Goal: Task Accomplishment & Management: Manage account settings

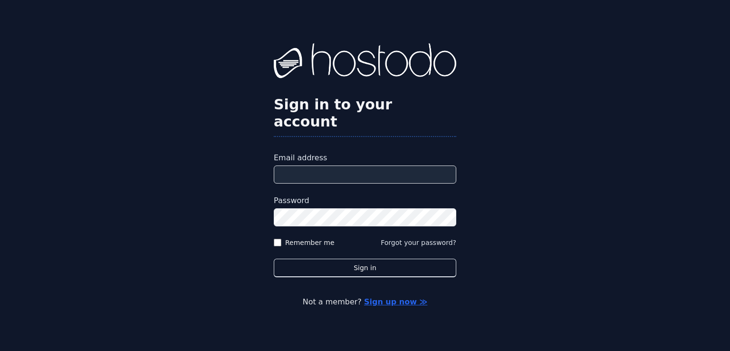
click at [305, 167] on input "Email address" at bounding box center [365, 174] width 183 height 18
type input "**********"
click at [414, 238] on button "Forgot your password?" at bounding box center [419, 243] width 76 height 10
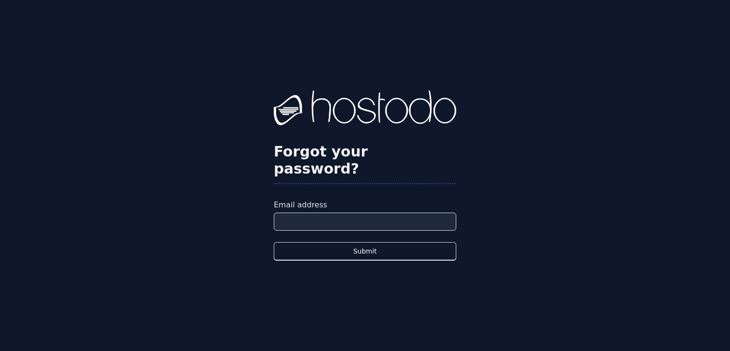
click at [353, 202] on label "Email address" at bounding box center [365, 204] width 183 height 11
click at [353, 212] on input "Email address" at bounding box center [365, 221] width 183 height 18
click at [352, 212] on input "Email address" at bounding box center [365, 221] width 183 height 18
type input "**********"
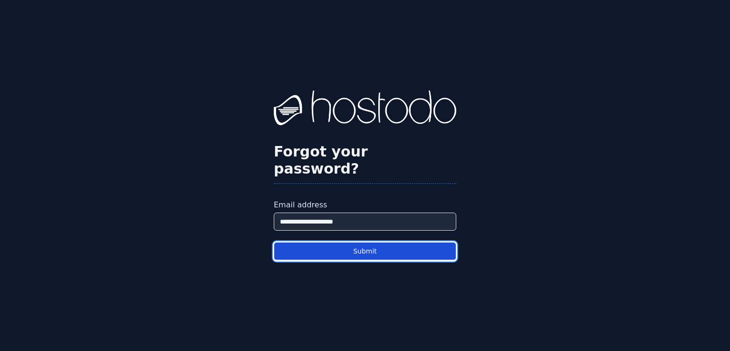
click at [347, 243] on button "Submit" at bounding box center [365, 251] width 183 height 19
click at [375, 242] on button "Submit" at bounding box center [365, 251] width 183 height 19
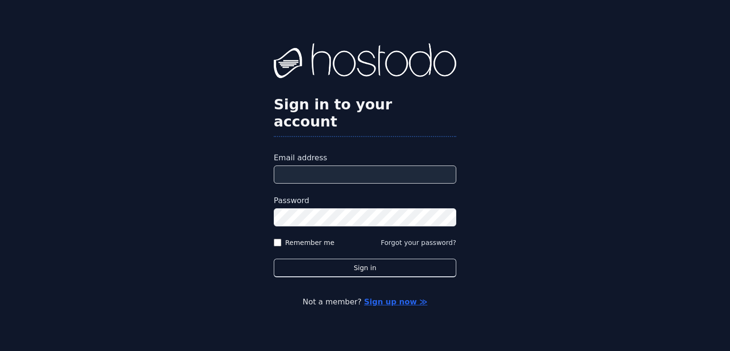
click at [328, 170] on input "Email address" at bounding box center [365, 174] width 183 height 18
click at [313, 167] on input "Email address" at bounding box center [365, 174] width 183 height 18
type input "**********"
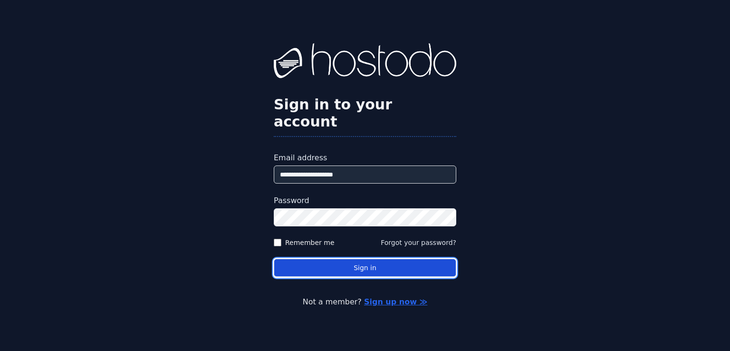
click at [349, 259] on button "Sign in" at bounding box center [365, 268] width 183 height 19
click at [372, 260] on button "Sign in" at bounding box center [365, 268] width 183 height 19
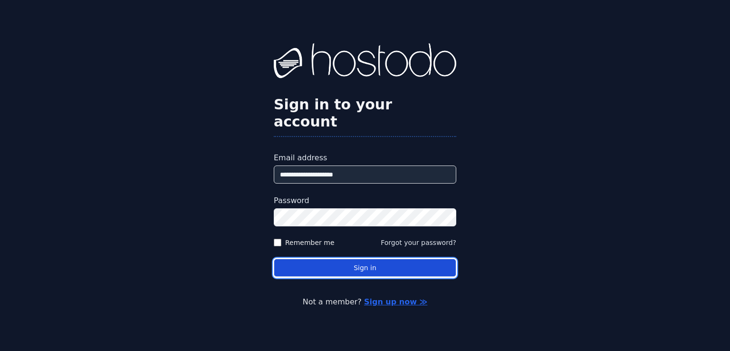
click at [372, 260] on button "Sign in" at bounding box center [365, 268] width 183 height 19
click at [361, 265] on button "Sign in" at bounding box center [365, 268] width 183 height 19
click at [357, 259] on button "Sign in" at bounding box center [365, 268] width 183 height 19
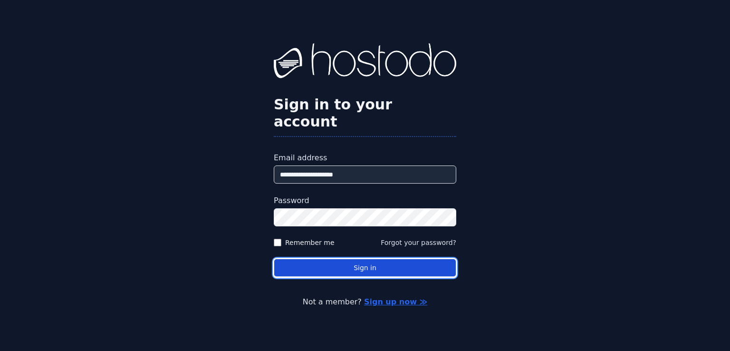
click at [355, 261] on button "Sign in" at bounding box center [365, 268] width 183 height 19
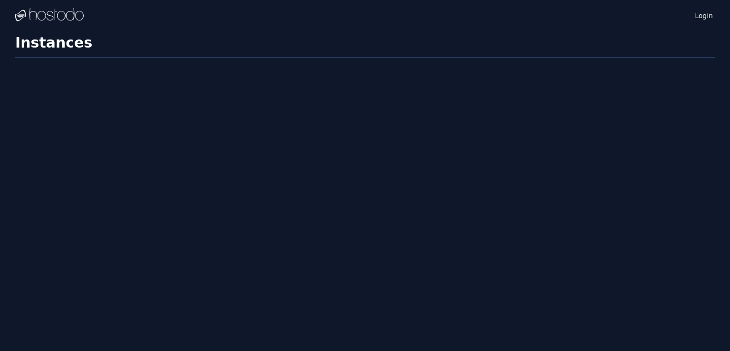
click at [65, 42] on h1 "Instances" at bounding box center [365, 45] width 700 height 23
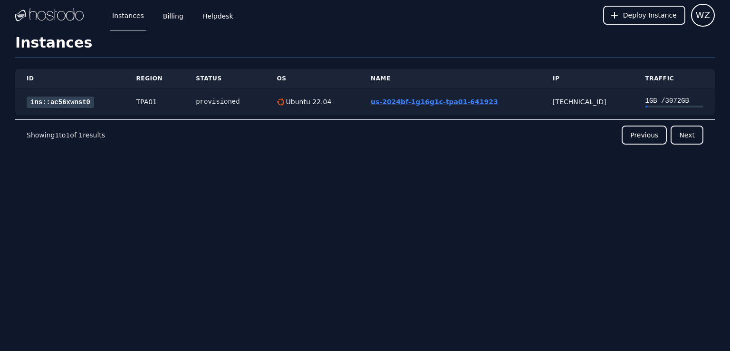
click at [395, 101] on link "us-2024bf-1g16g1c-tpa01-641923" at bounding box center [434, 102] width 127 height 8
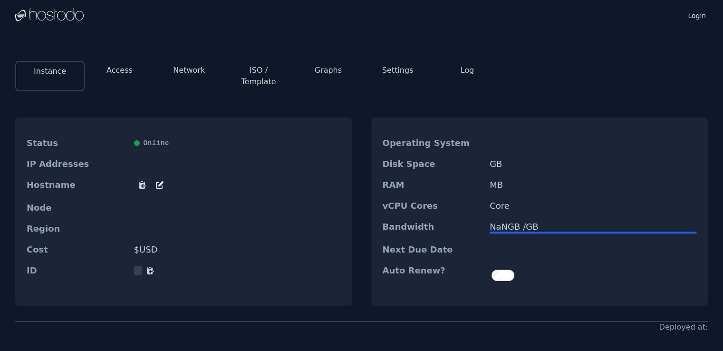
click at [120, 71] on button "Access" at bounding box center [119, 70] width 26 height 11
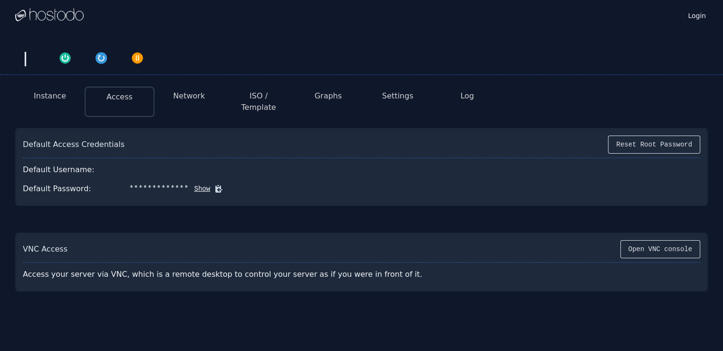
click at [55, 98] on button "Instance" at bounding box center [50, 95] width 32 height 11
click at [102, 56] on img "button" at bounding box center [101, 57] width 13 height 13
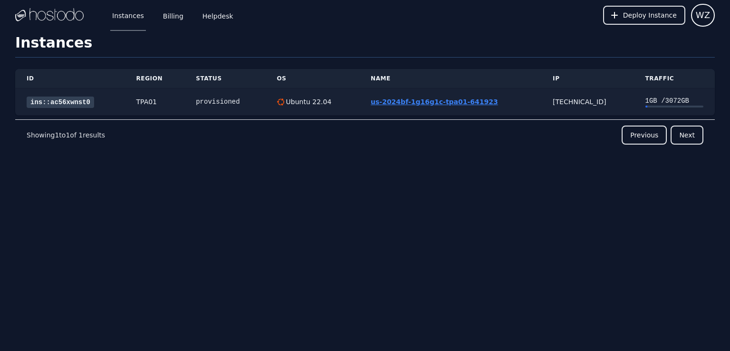
click at [405, 101] on link "us-2024bf-1g16g1c-tpa01-641923" at bounding box center [434, 102] width 127 height 8
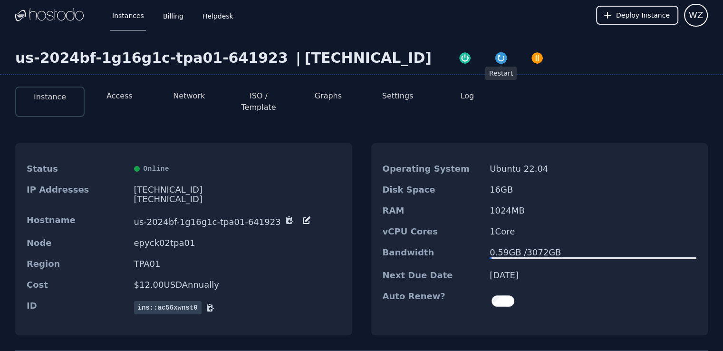
click at [494, 57] on img "button" at bounding box center [500, 57] width 13 height 13
click at [125, 96] on button "Access" at bounding box center [119, 95] width 26 height 11
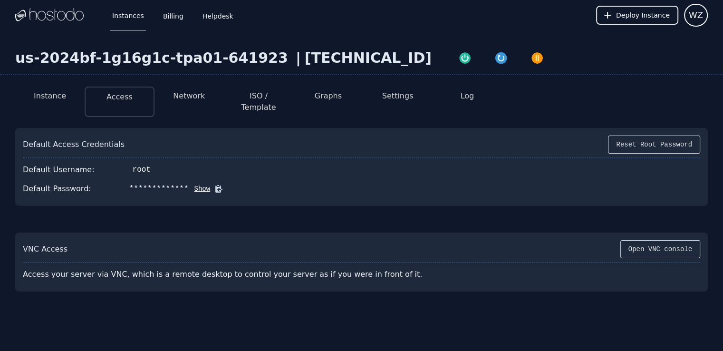
click at [194, 184] on button "Show" at bounding box center [200, 189] width 22 height 10
click at [56, 101] on button "Instance" at bounding box center [50, 95] width 32 height 11
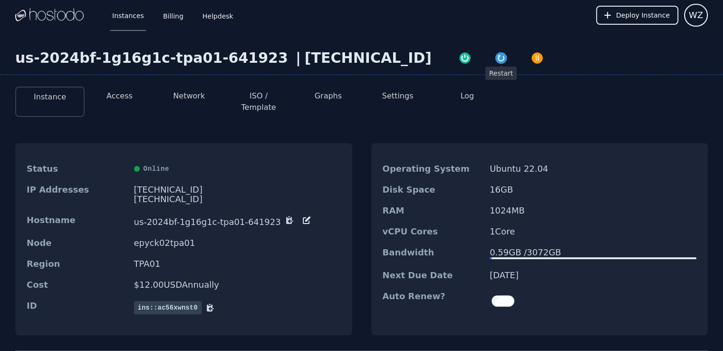
click at [494, 58] on img "button" at bounding box center [500, 57] width 13 height 13
click at [472, 94] on button "Log" at bounding box center [468, 95] width 14 height 11
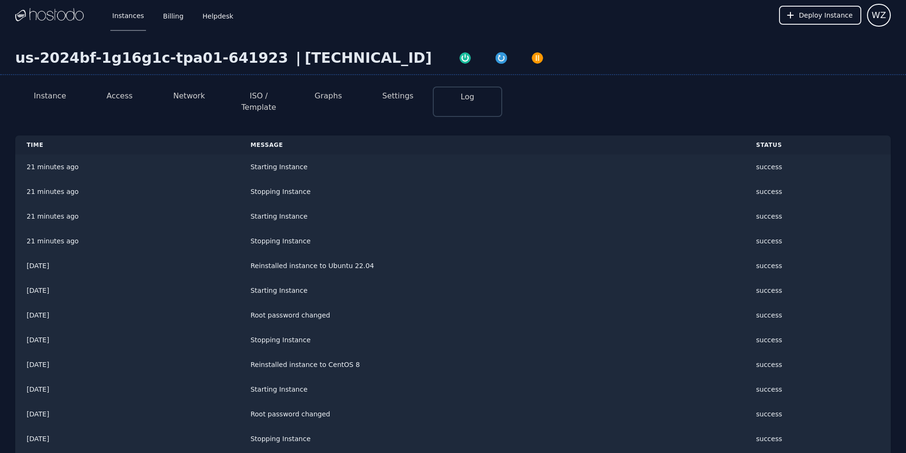
click at [117, 98] on button "Access" at bounding box center [119, 95] width 26 height 11
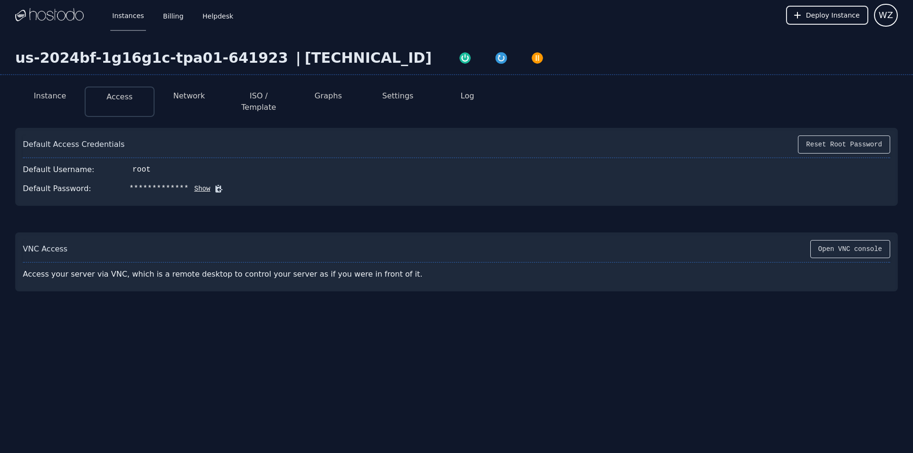
click at [184, 97] on button "Network" at bounding box center [189, 95] width 32 height 11
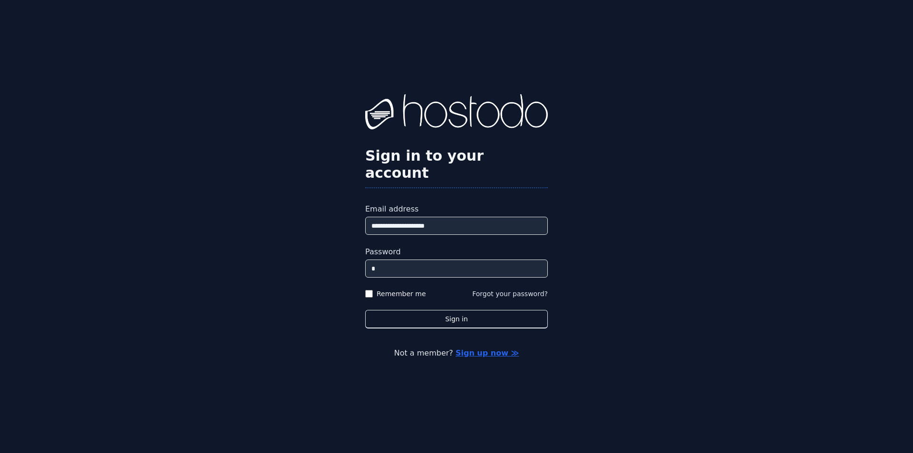
type input "**"
click at [128, 75] on div "**********" at bounding box center [456, 226] width 913 height 453
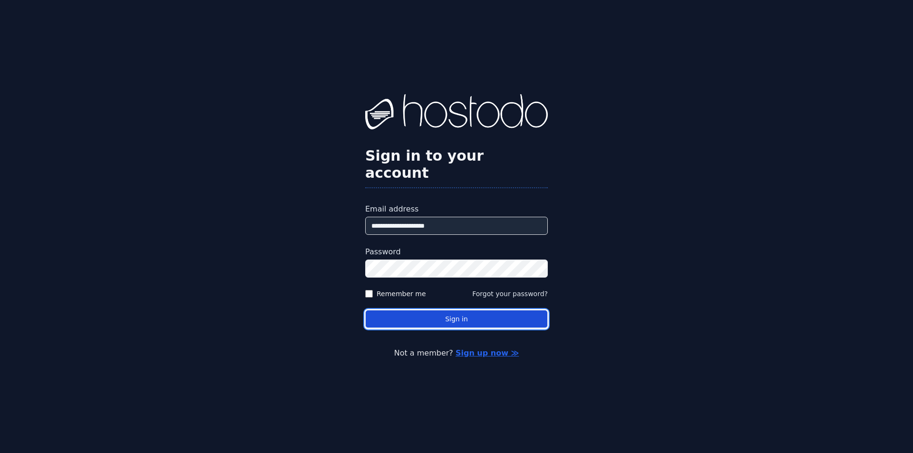
click at [447, 310] on button "Sign in" at bounding box center [456, 319] width 183 height 19
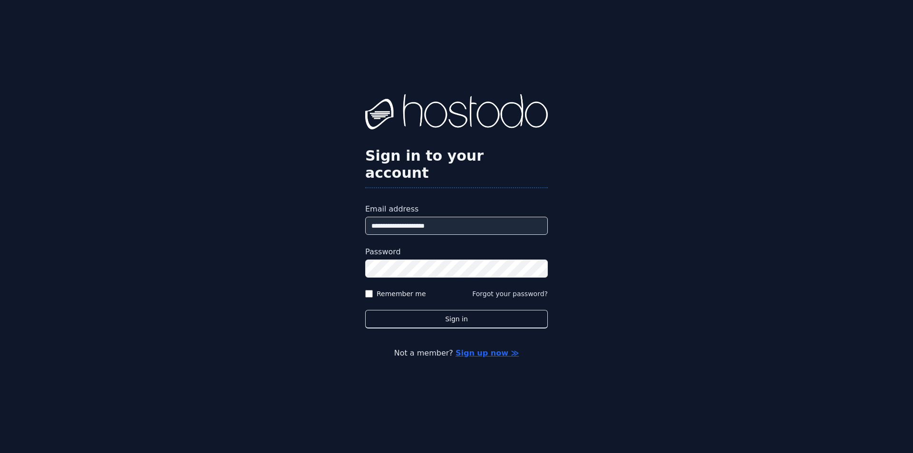
click at [365, 310] on button "Sign in" at bounding box center [456, 319] width 183 height 19
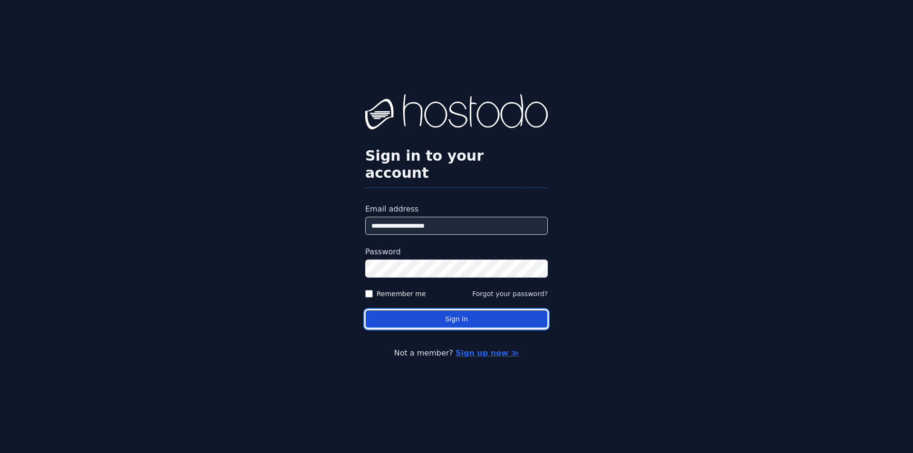
click at [433, 310] on button "Sign in" at bounding box center [456, 319] width 183 height 19
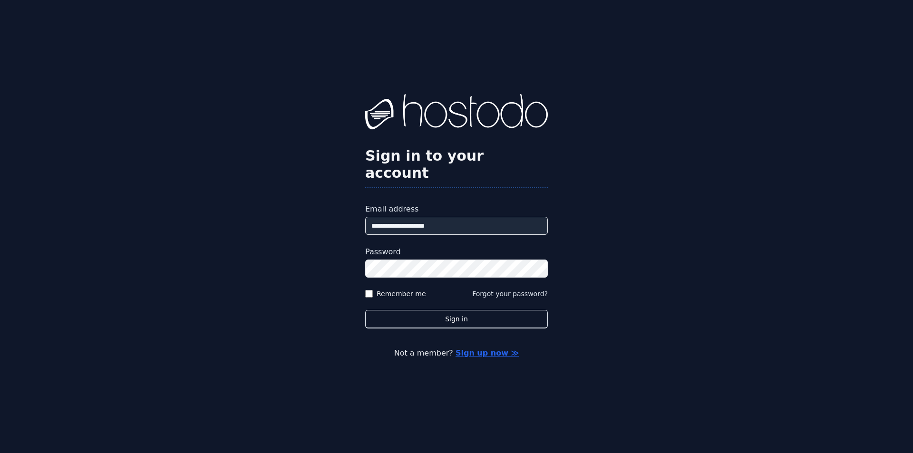
click at [365, 310] on button "Sign in" at bounding box center [456, 319] width 183 height 19
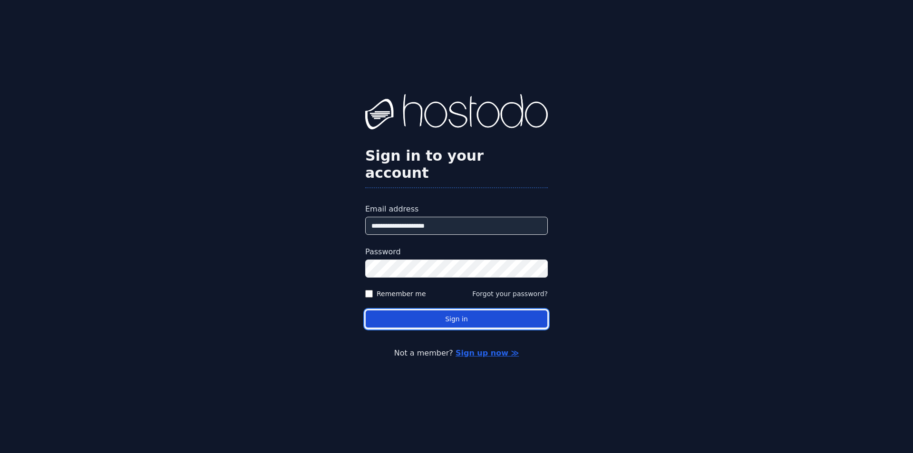
click at [444, 310] on button "Sign in" at bounding box center [456, 319] width 183 height 19
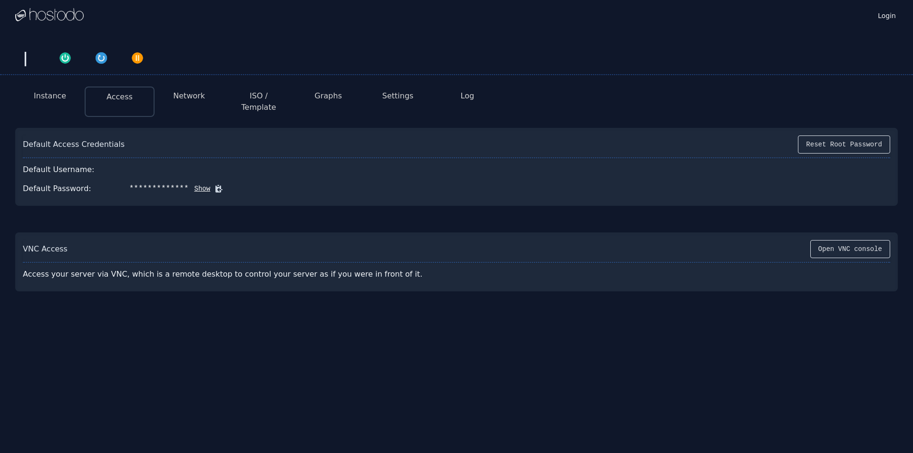
click at [54, 90] on li "Instance" at bounding box center [49, 102] width 69 height 30
click at [50, 91] on button "Instance" at bounding box center [50, 95] width 32 height 11
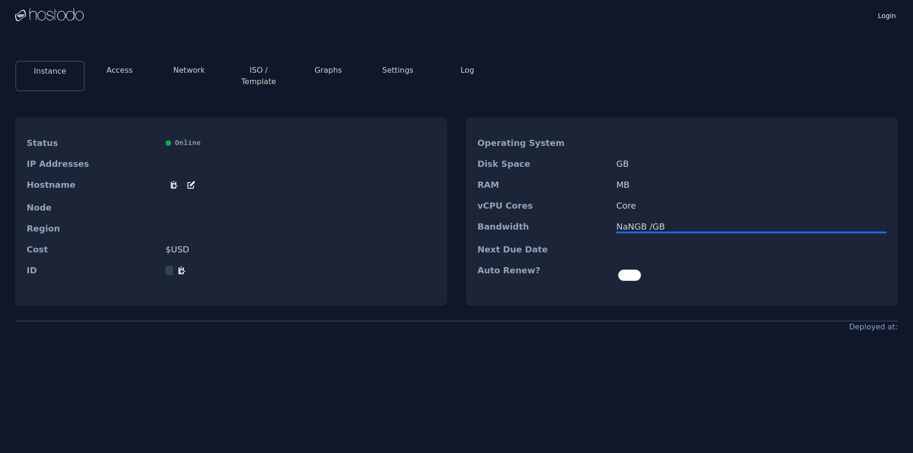
click at [169, 207] on div "Node" at bounding box center [231, 207] width 432 height 21
drag, startPoint x: 225, startPoint y: 203, endPoint x: 311, endPoint y: 211, distance: 86.9
click at [308, 211] on dl "Status Online IP Addresses Hostname Node Region Cost $ USD ID" at bounding box center [231, 207] width 432 height 148
click at [357, 224] on dd at bounding box center [300, 229] width 270 height 10
click at [125, 69] on button "Access" at bounding box center [119, 70] width 26 height 11
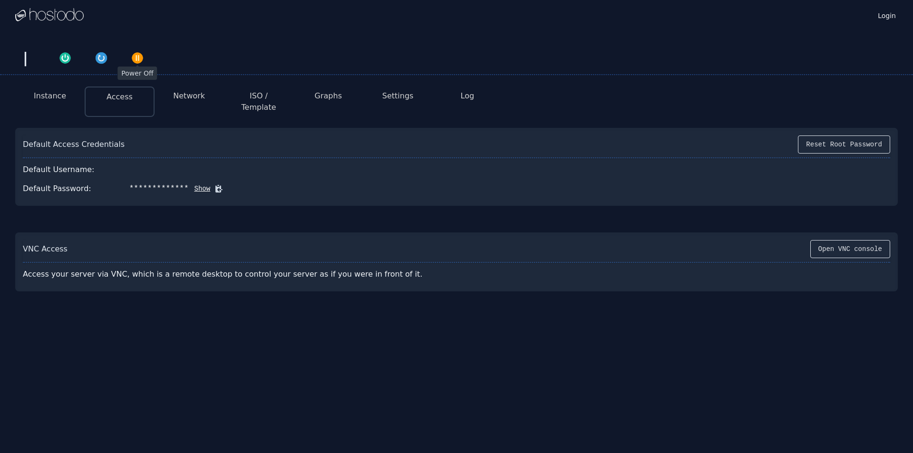
click at [136, 57] on img "button" at bounding box center [137, 57] width 13 height 13
